Goal: Find specific page/section: Find specific page/section

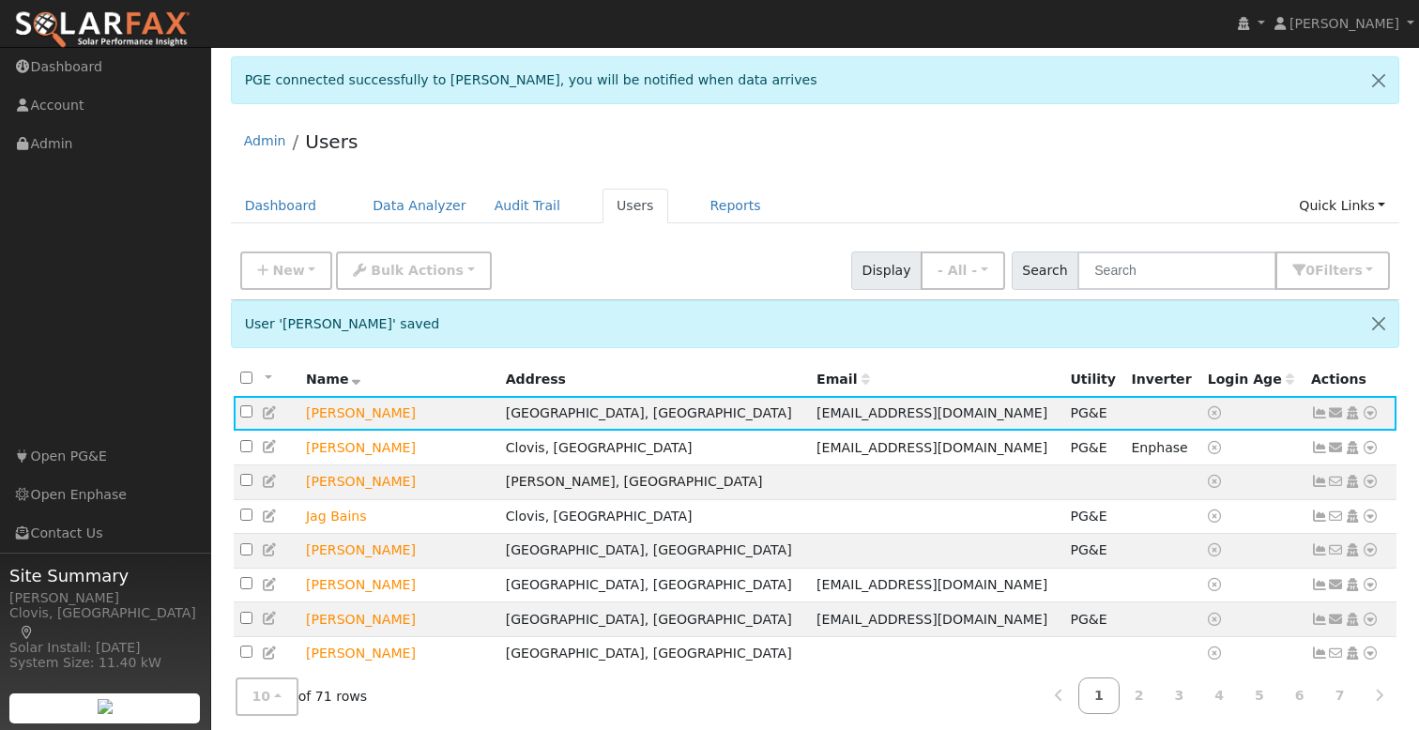
click at [886, 137] on div "Admin Users" at bounding box center [815, 145] width 1169 height 57
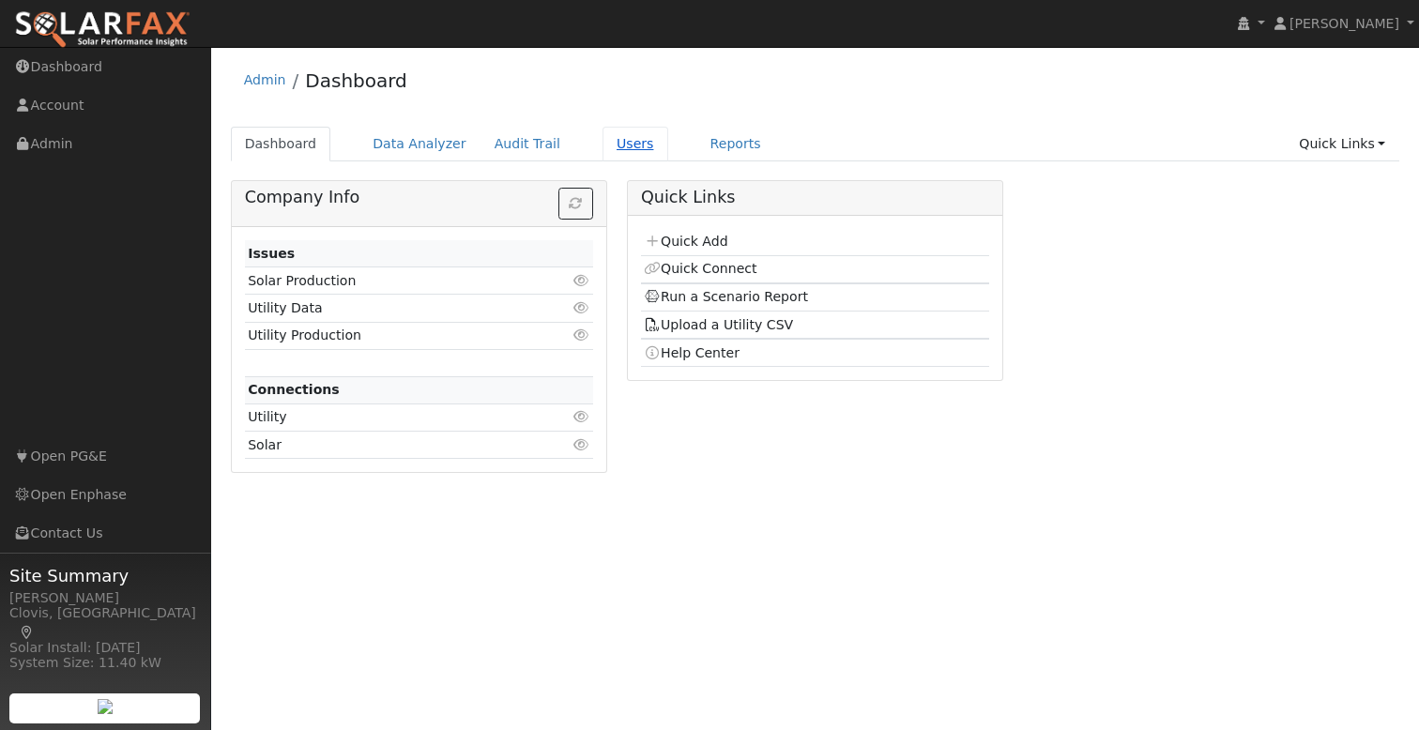
click at [607, 155] on link "Users" at bounding box center [635, 144] width 66 height 35
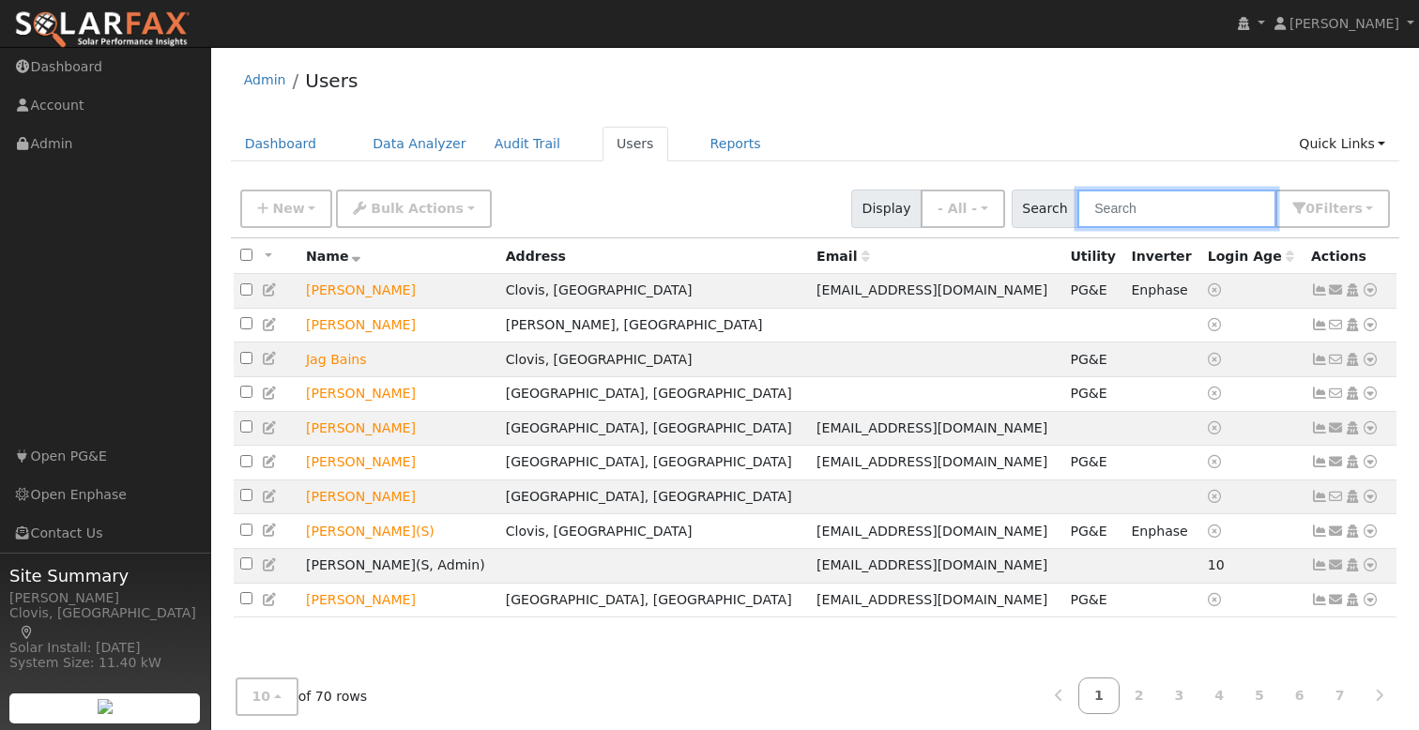
click at [1218, 216] on input "text" at bounding box center [1176, 209] width 199 height 38
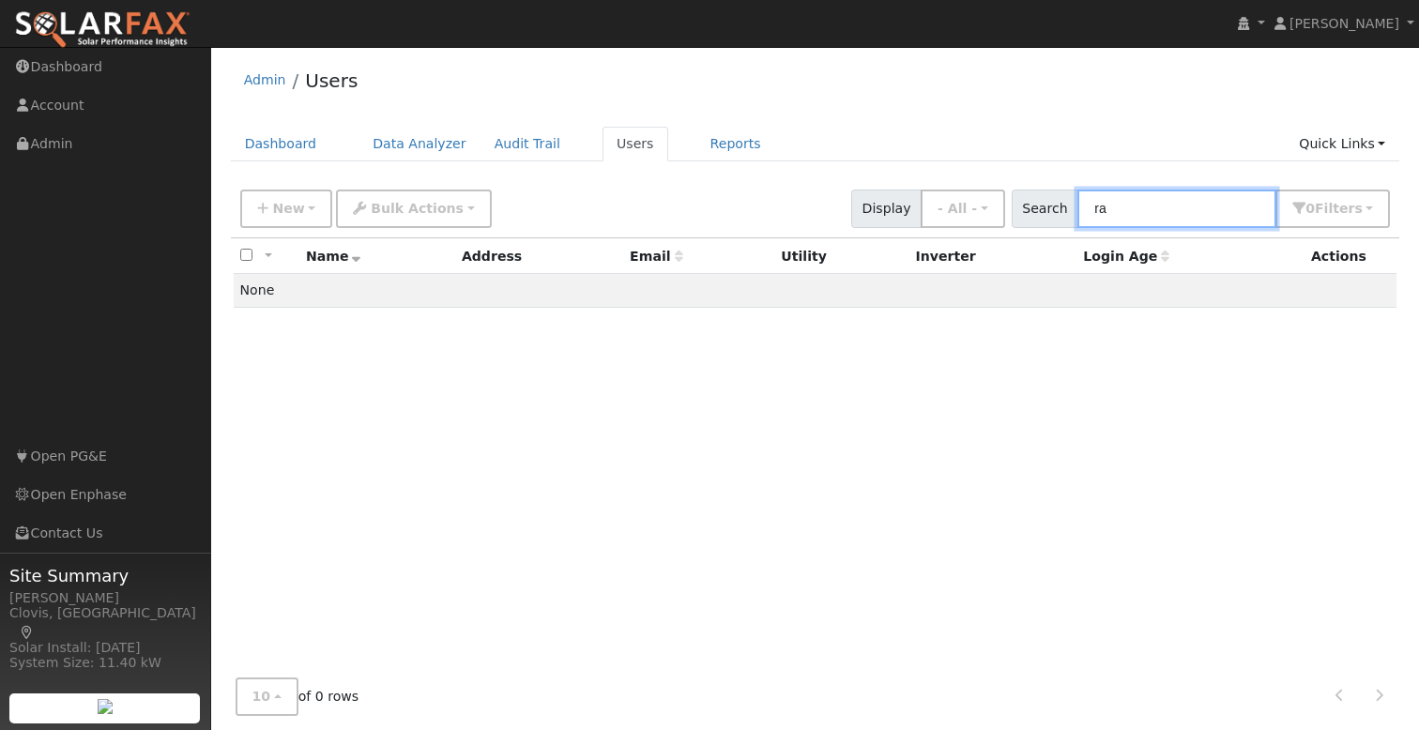
type input "r"
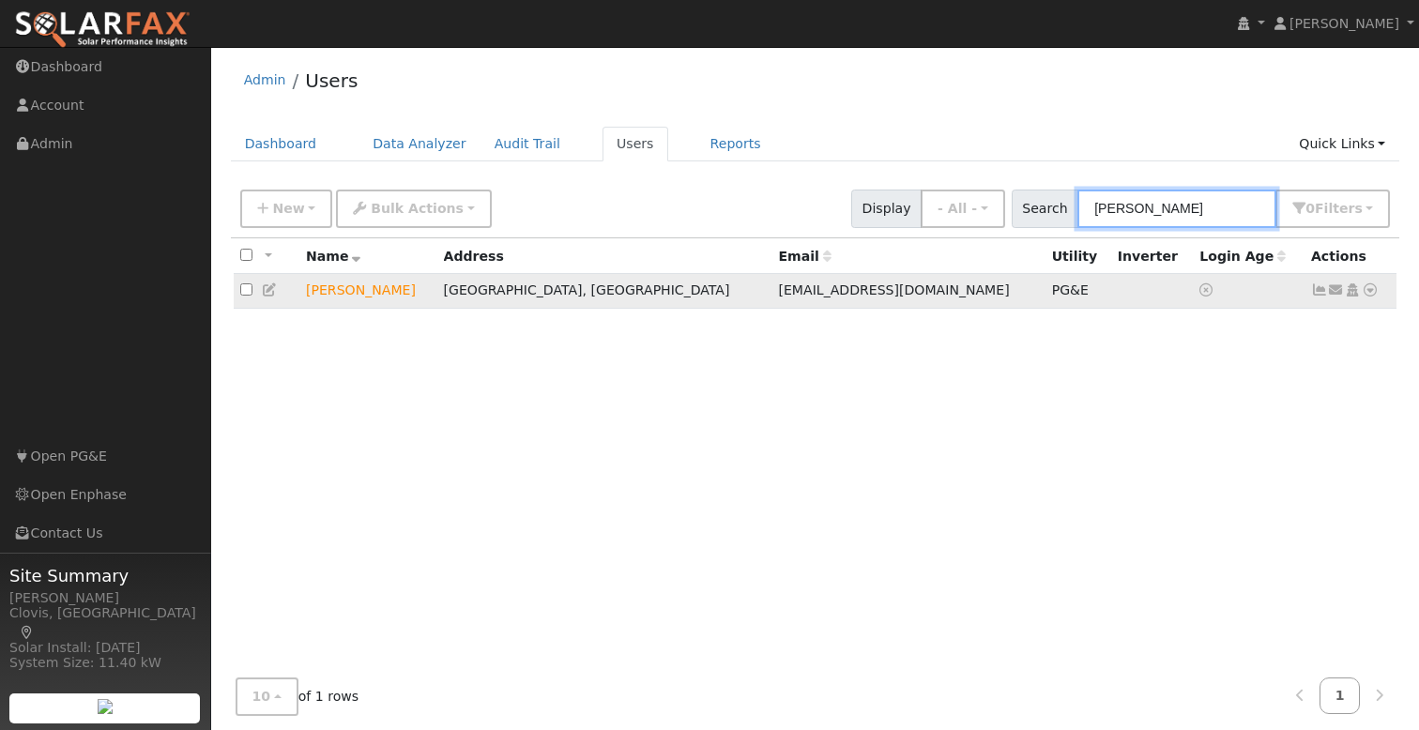
type input "sara"
click at [1368, 291] on icon at bounding box center [1369, 289] width 17 height 13
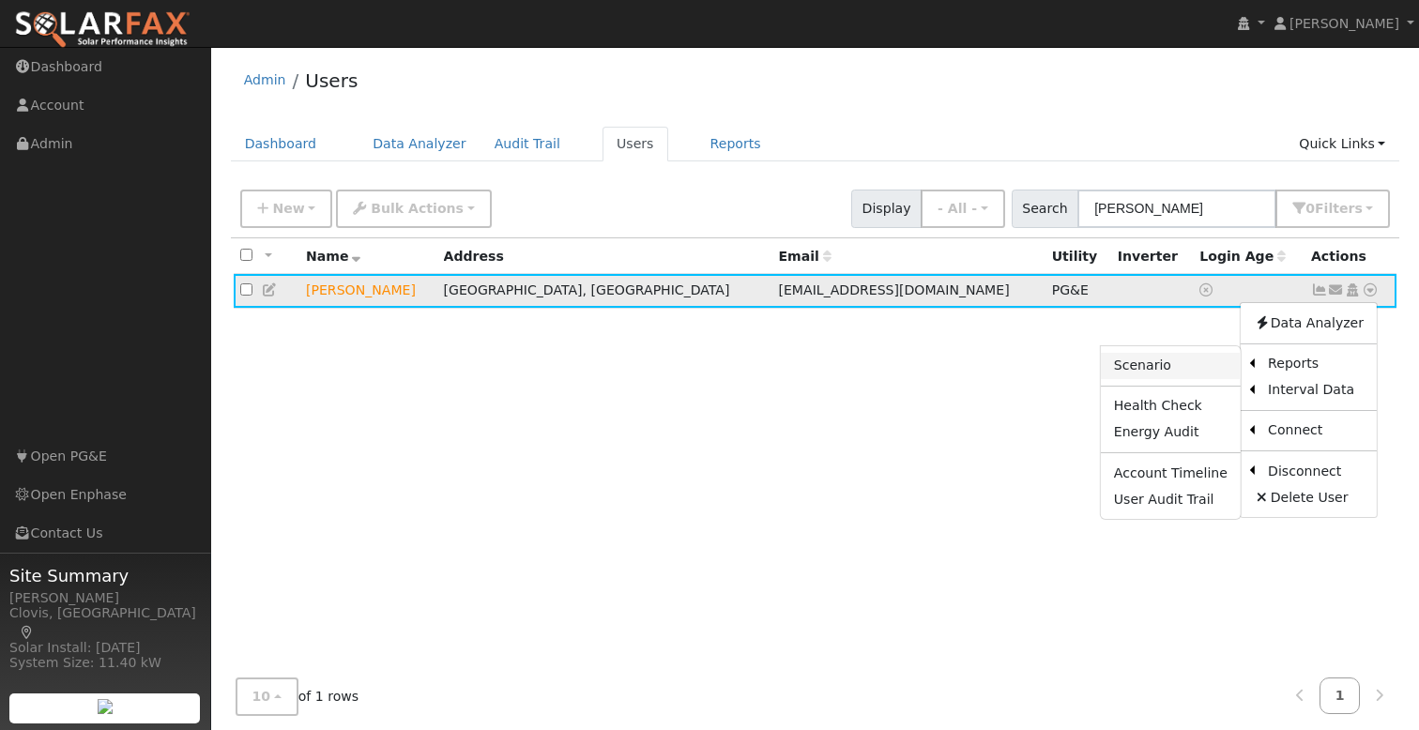
click at [1170, 364] on link "Scenario" at bounding box center [1170, 366] width 140 height 26
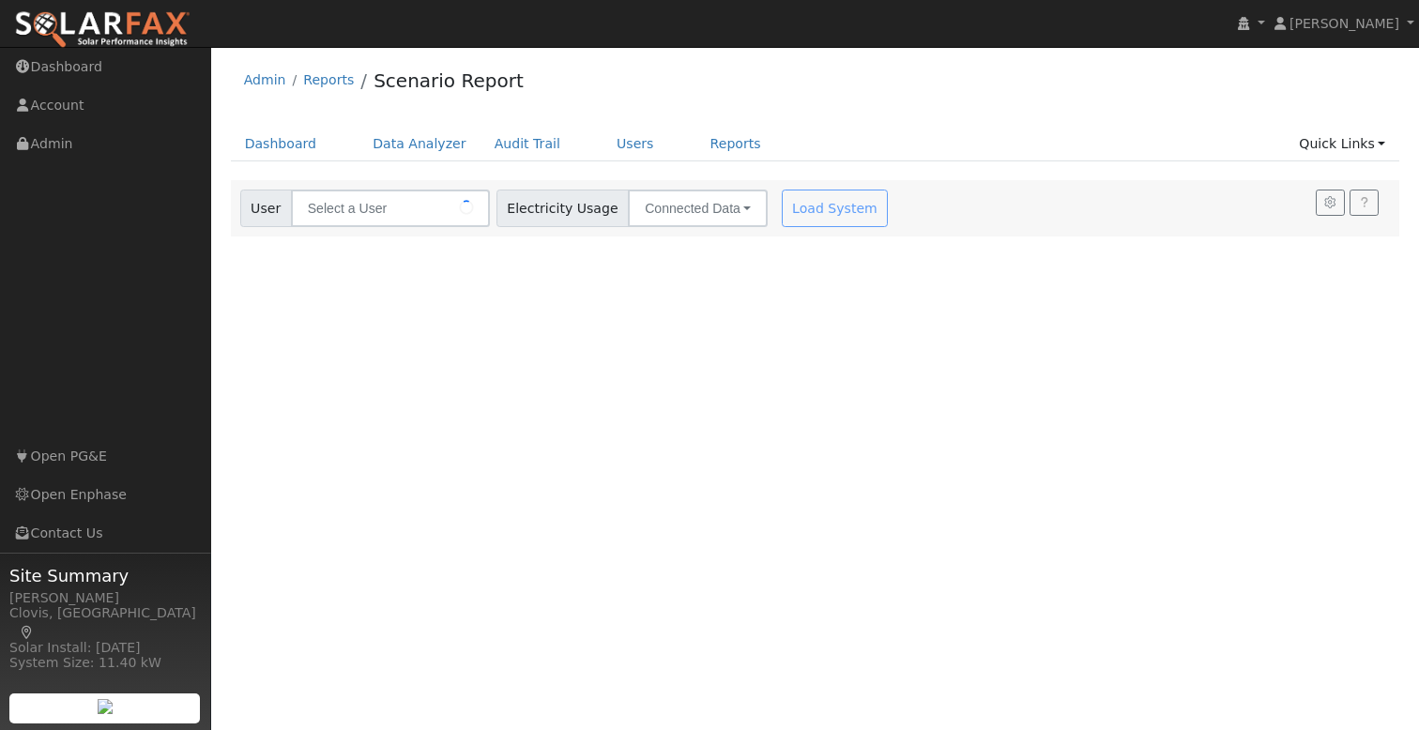
type input "[PERSON_NAME]"
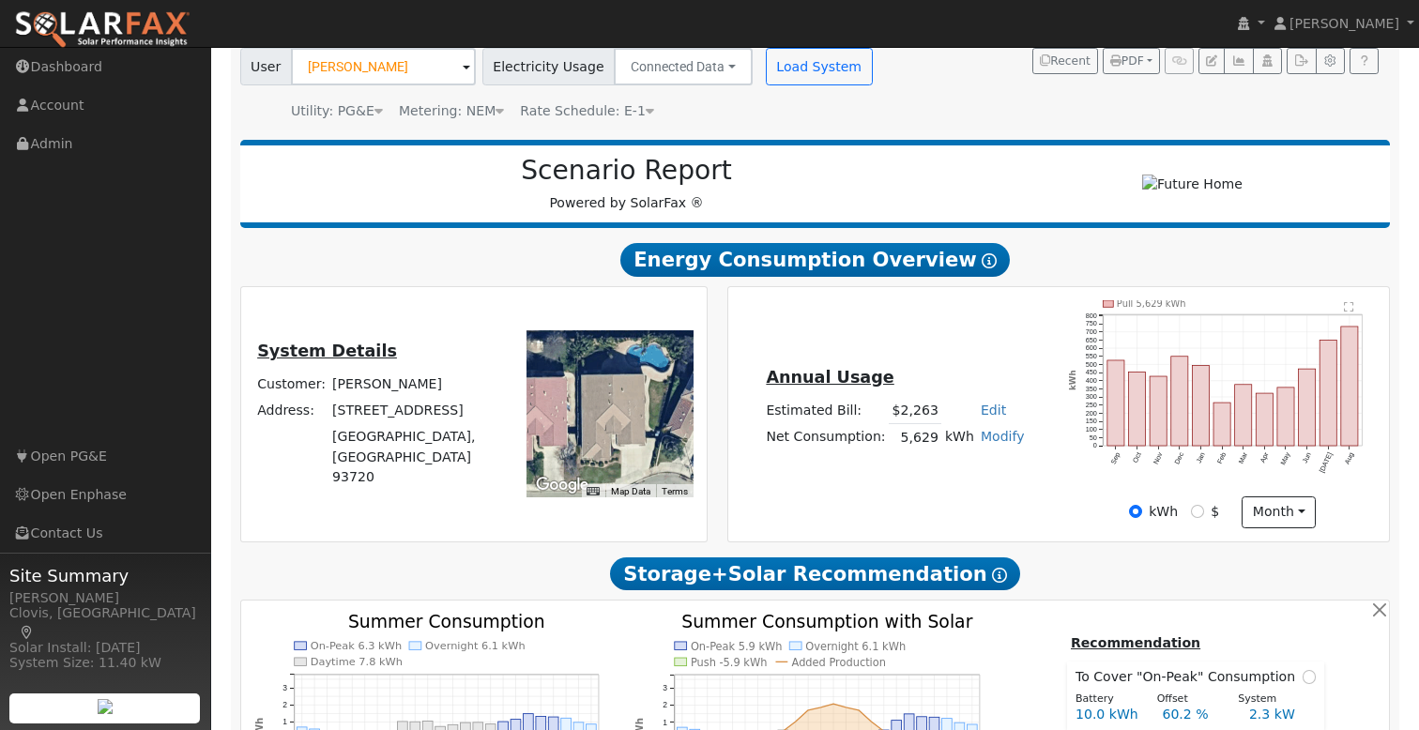
scroll to position [140, 0]
